Goal: Navigation & Orientation: Find specific page/section

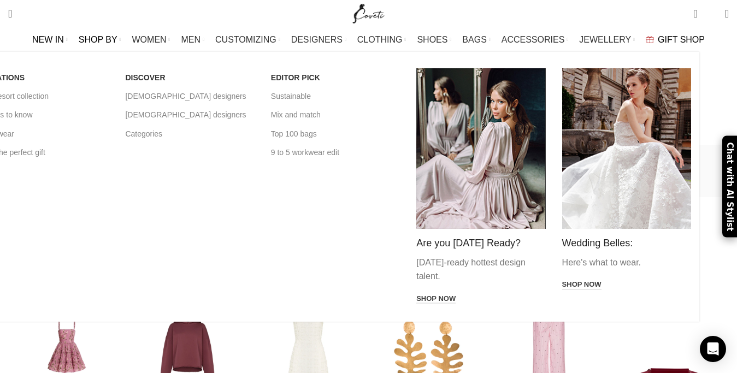
click at [117, 38] on span "SHOP BY" at bounding box center [98, 39] width 39 height 10
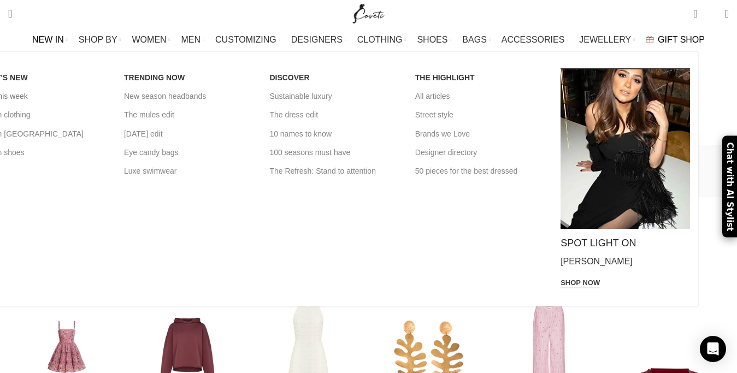
click at [66, 93] on link "New this week" at bounding box center [43, 96] width 129 height 19
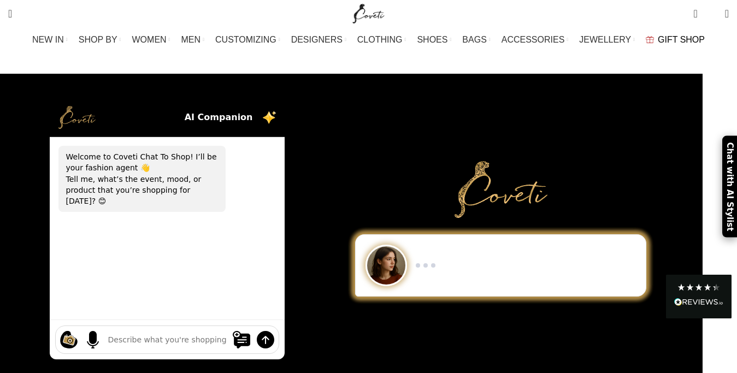
click at [657, 42] on span "GIFT SHOP" at bounding box center [680, 39] width 47 height 10
